Goal: Task Accomplishment & Management: Use online tool/utility

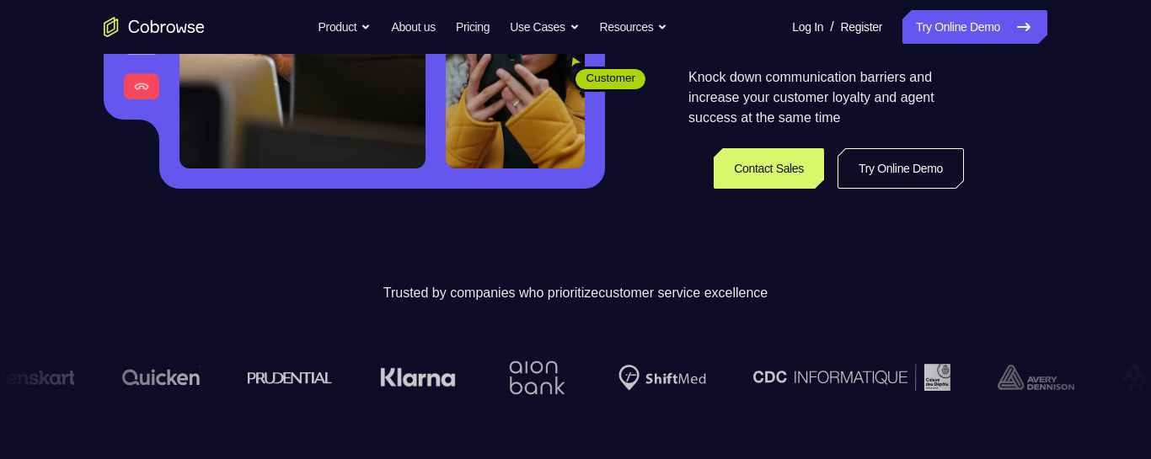
scroll to position [386, 0]
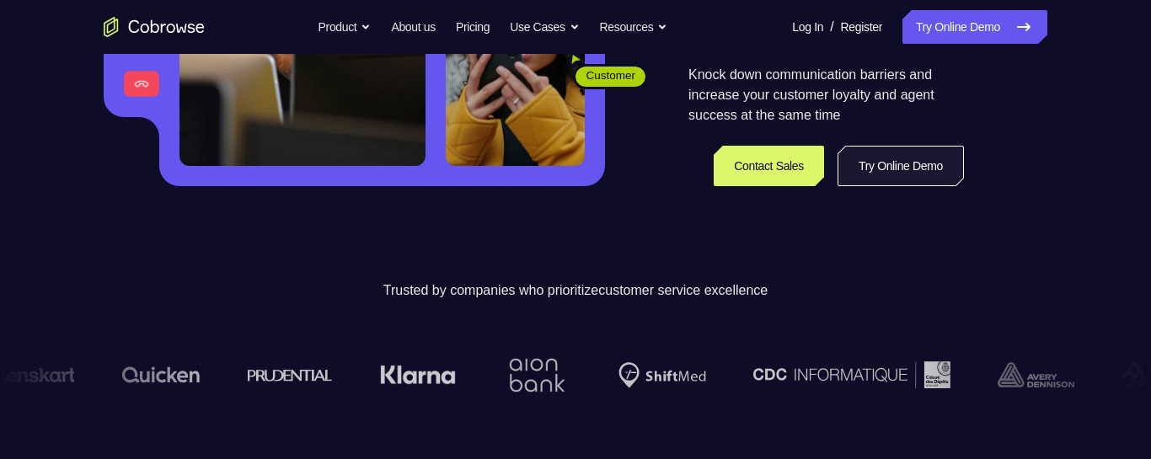
click at [856, 166] on link "Try Online Demo" at bounding box center [901, 166] width 126 height 40
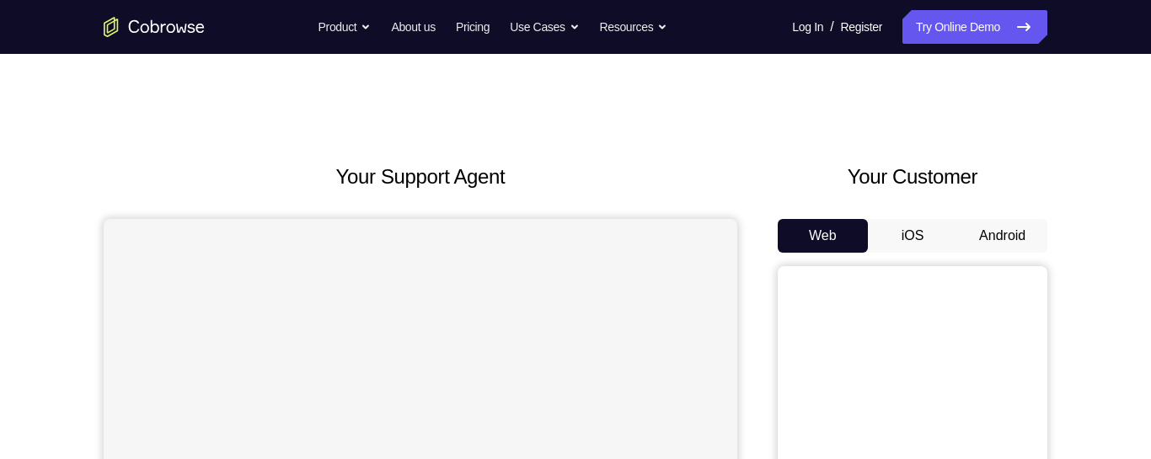
click at [1010, 239] on button "Android" at bounding box center [1002, 236] width 90 height 34
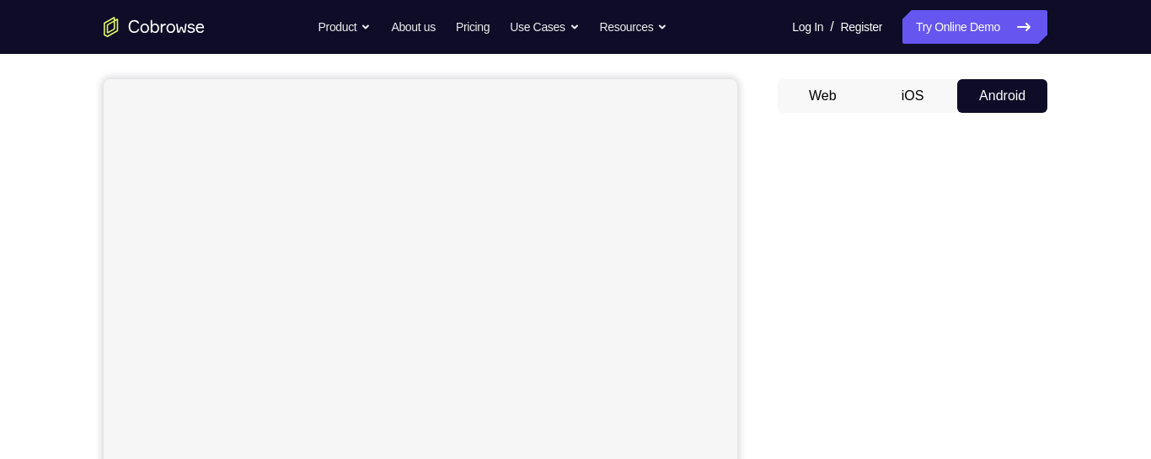
scroll to position [139, 0]
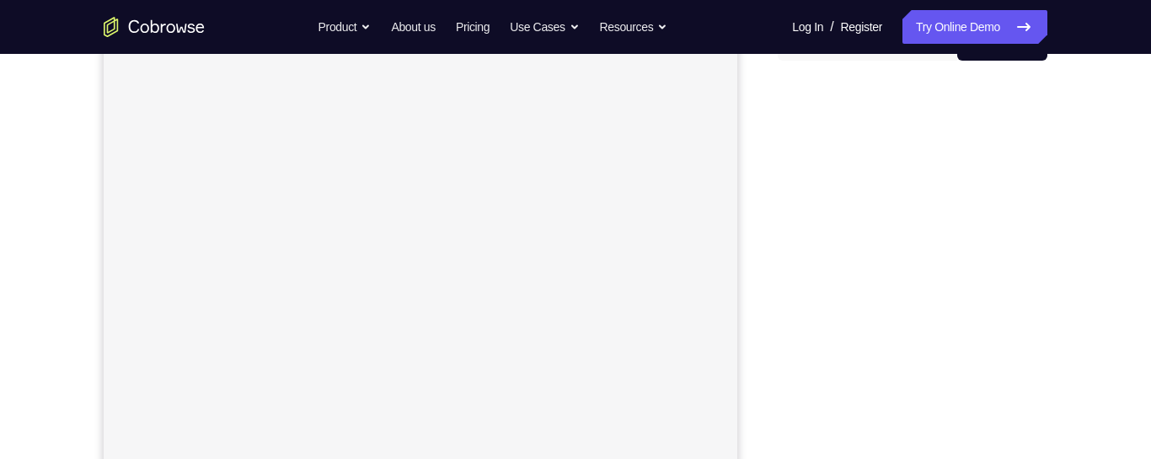
scroll to position [165, 0]
click at [1080, 303] on div "Your Support Agent Your Customer Web iOS Android Next Steps We’d be happy to gi…" at bounding box center [575, 445] width 1079 height 1112
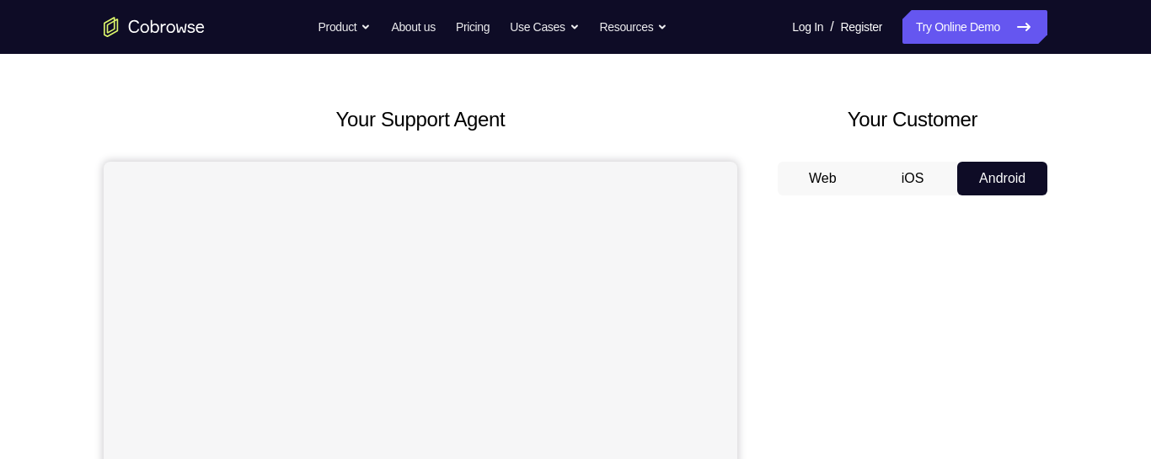
scroll to position [54, 0]
